Goal: Download file/media

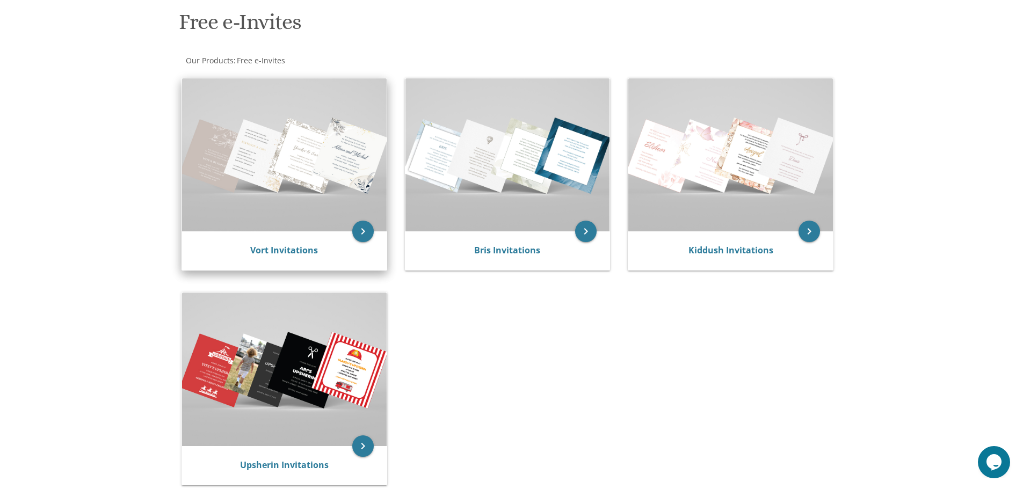
scroll to position [161, 0]
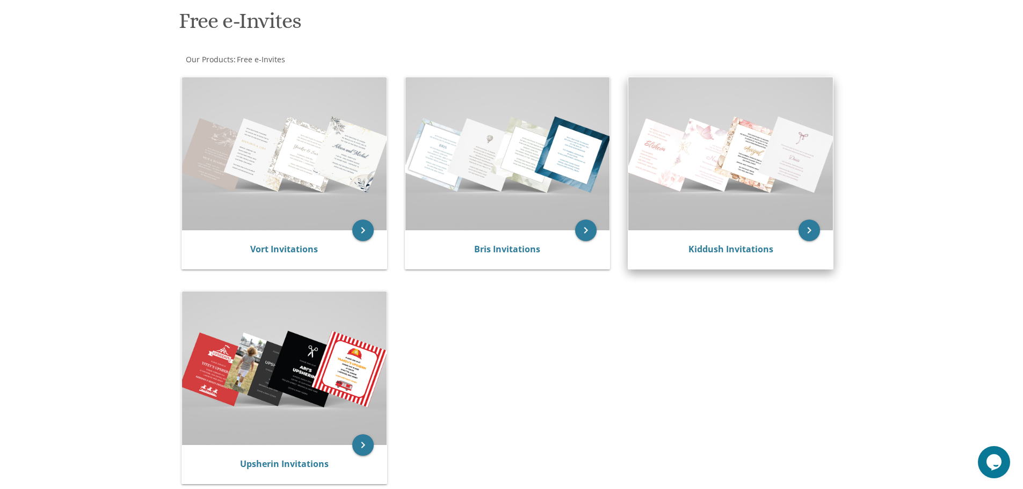
click at [695, 174] on img at bounding box center [730, 153] width 205 height 153
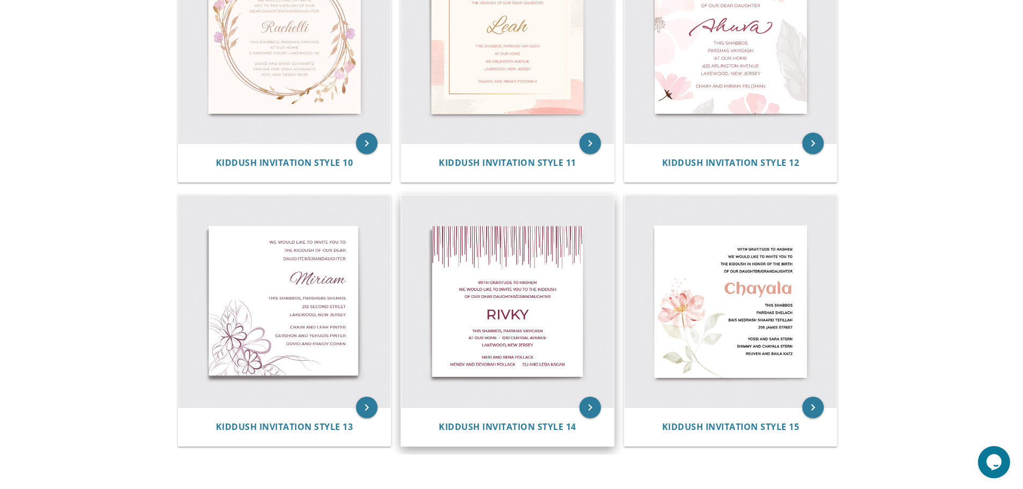
scroll to position [1066, 0]
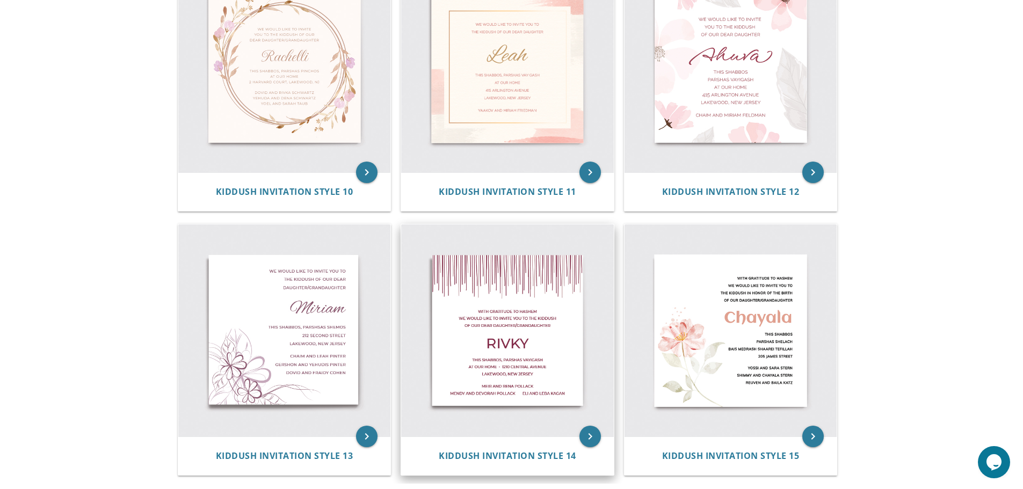
click at [499, 332] on img at bounding box center [507, 330] width 213 height 213
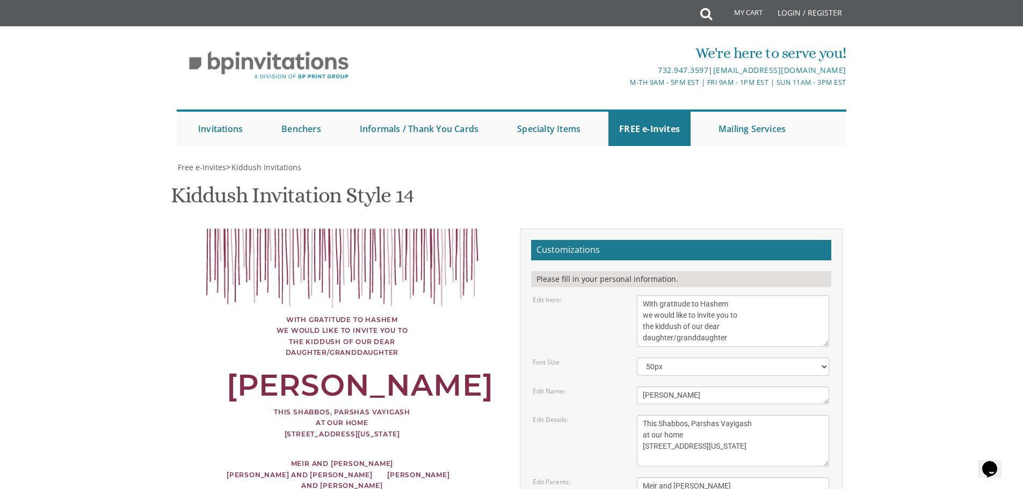
scroll to position [161, 0]
click at [679, 386] on textarea "Rivky" at bounding box center [733, 395] width 192 height 18
type textarea "Rivky"
